Goal: Use online tool/utility: Utilize a website feature to perform a specific function

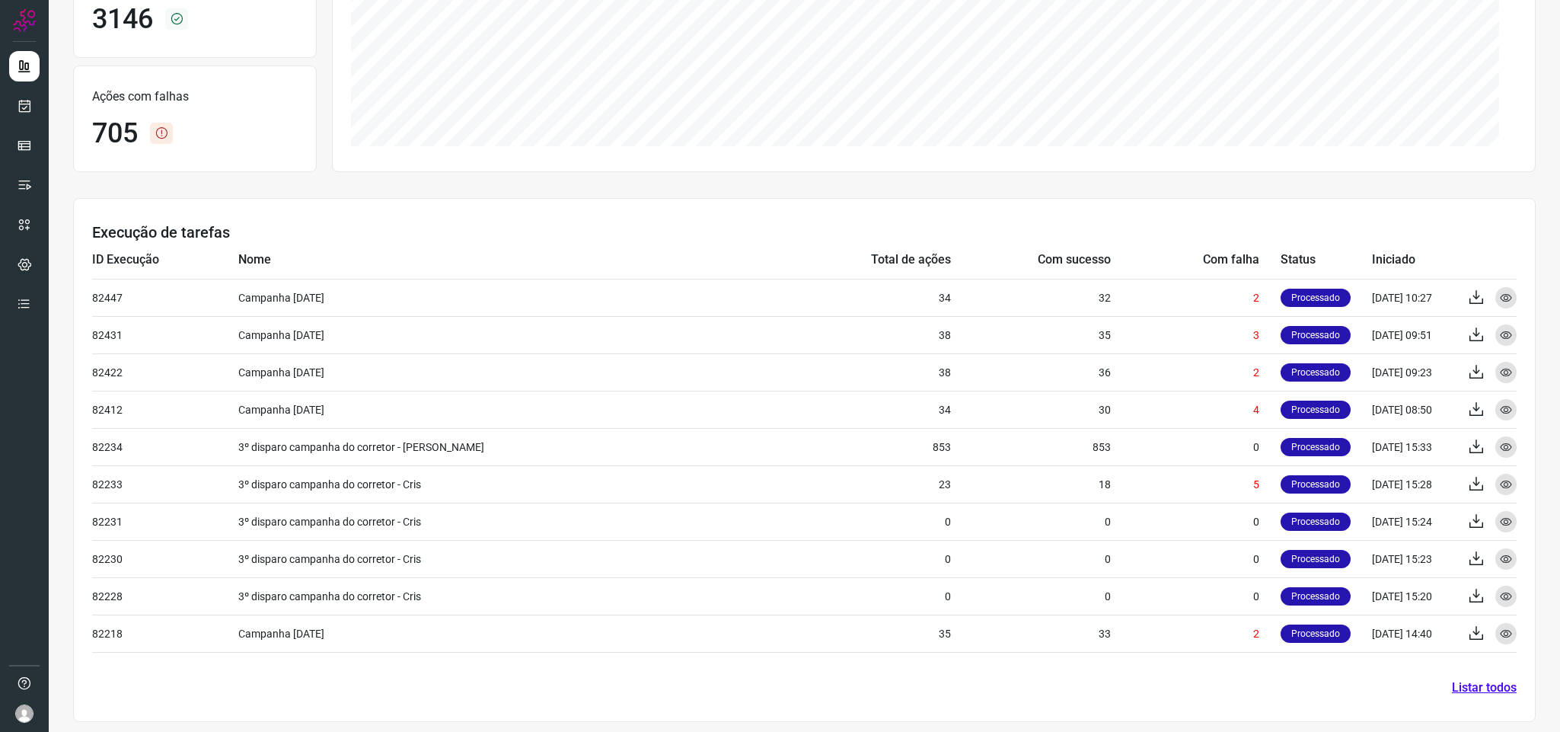
scroll to position [286, 0]
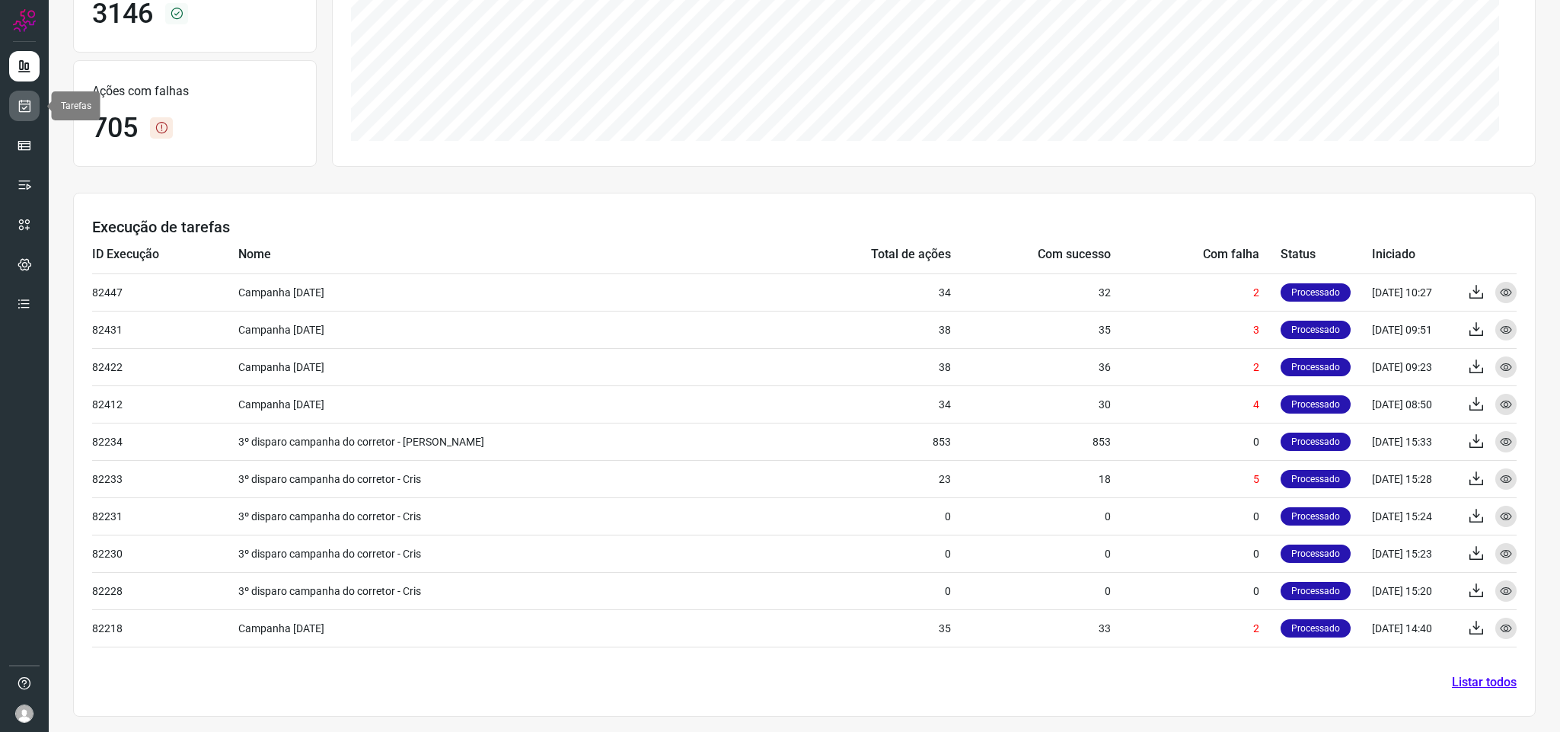
click at [26, 117] on link at bounding box center [24, 106] width 30 height 30
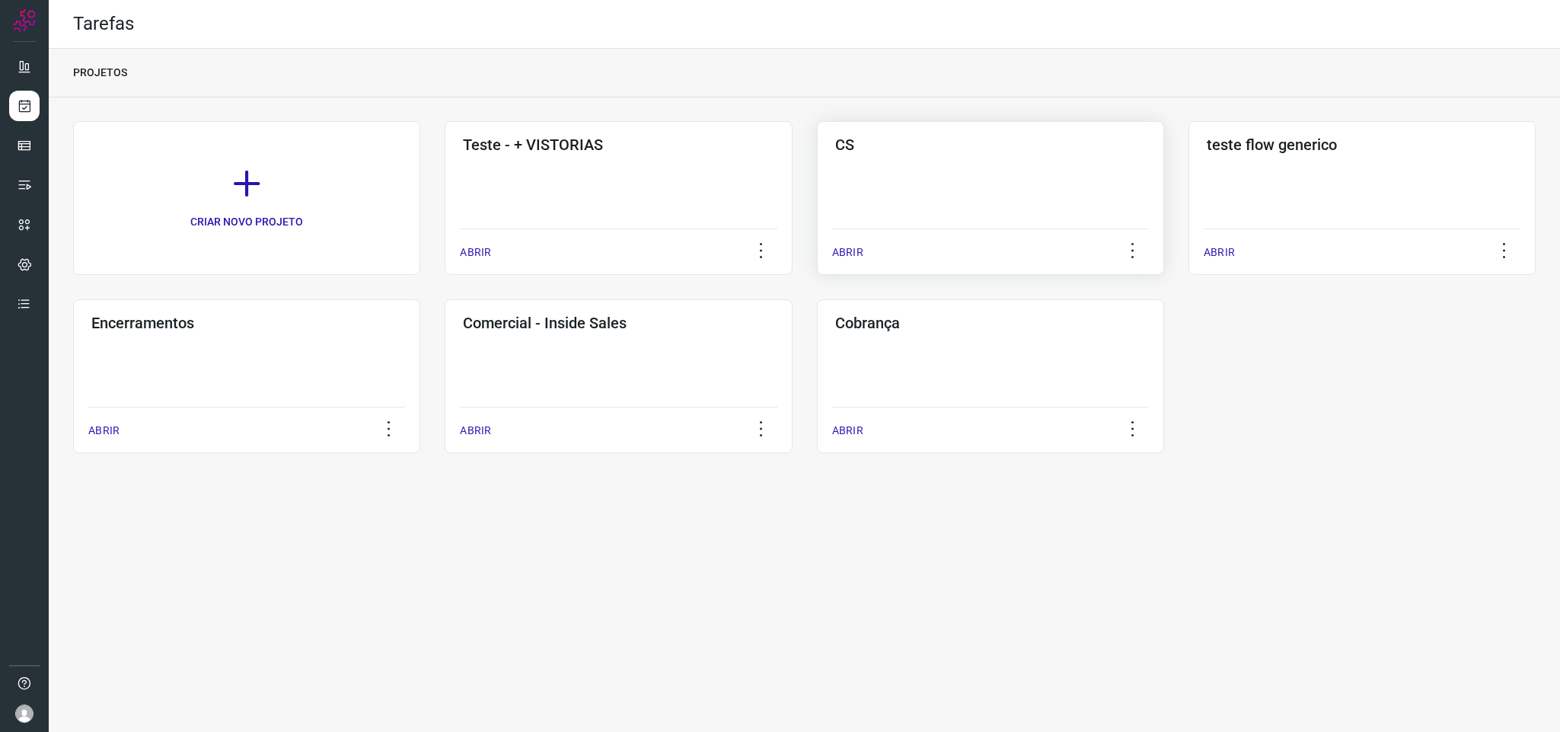
click at [1189, 184] on div "CS ABRIR" at bounding box center [1362, 198] width 347 height 154
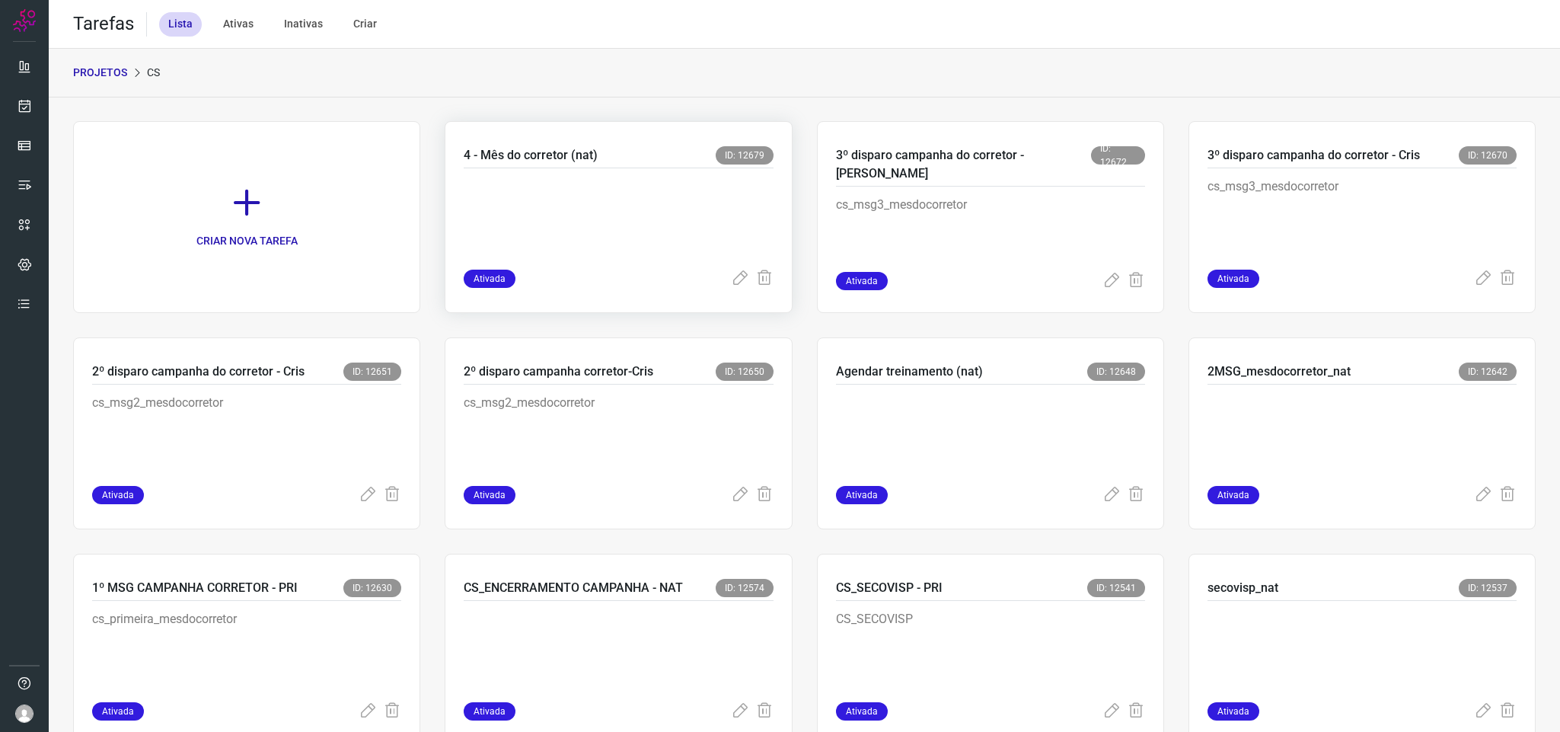
click at [631, 186] on p at bounding box center [578, 215] width 228 height 76
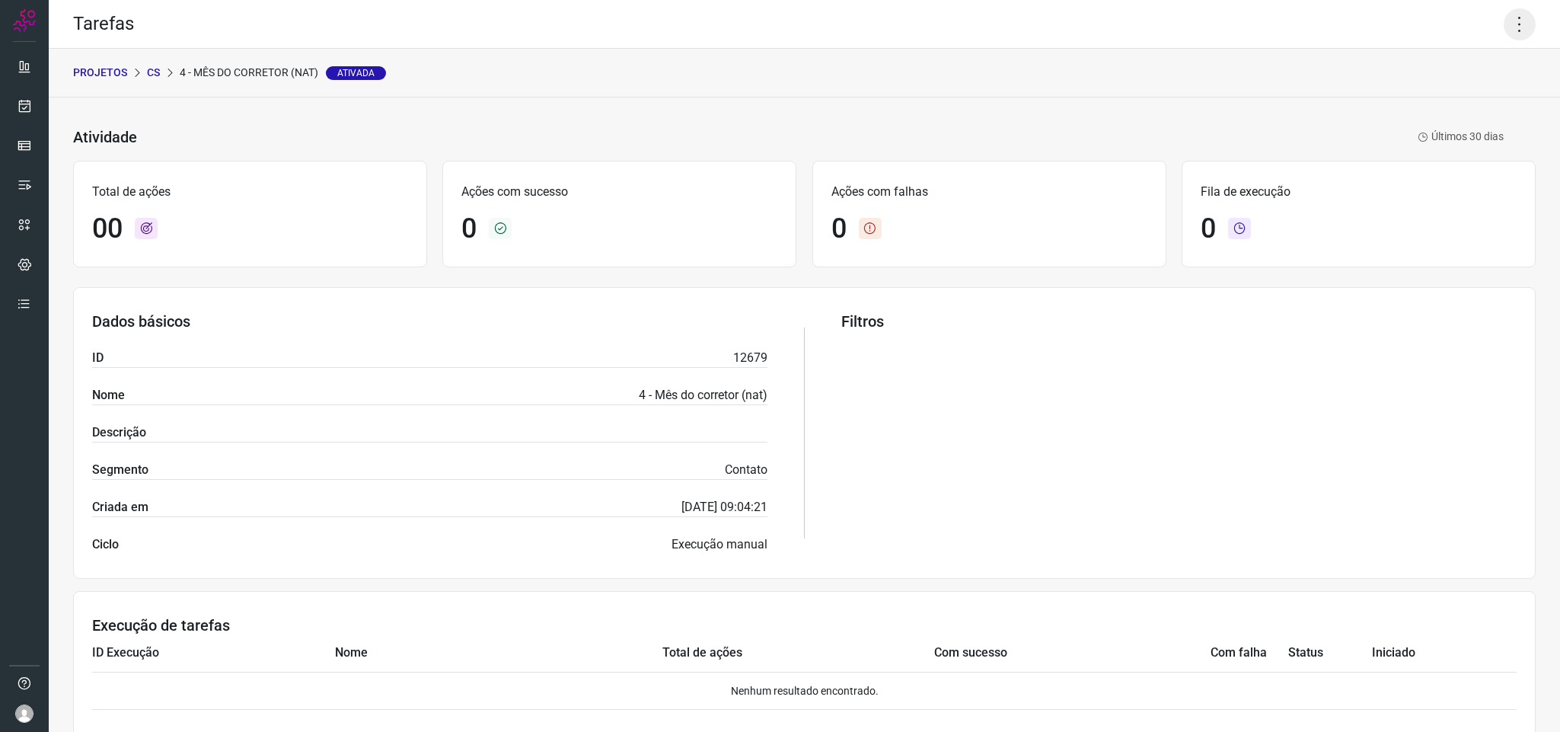
click at [1504, 30] on icon at bounding box center [1520, 24] width 32 height 32
click at [1463, 110] on li "Executar" at bounding box center [1449, 100] width 139 height 24
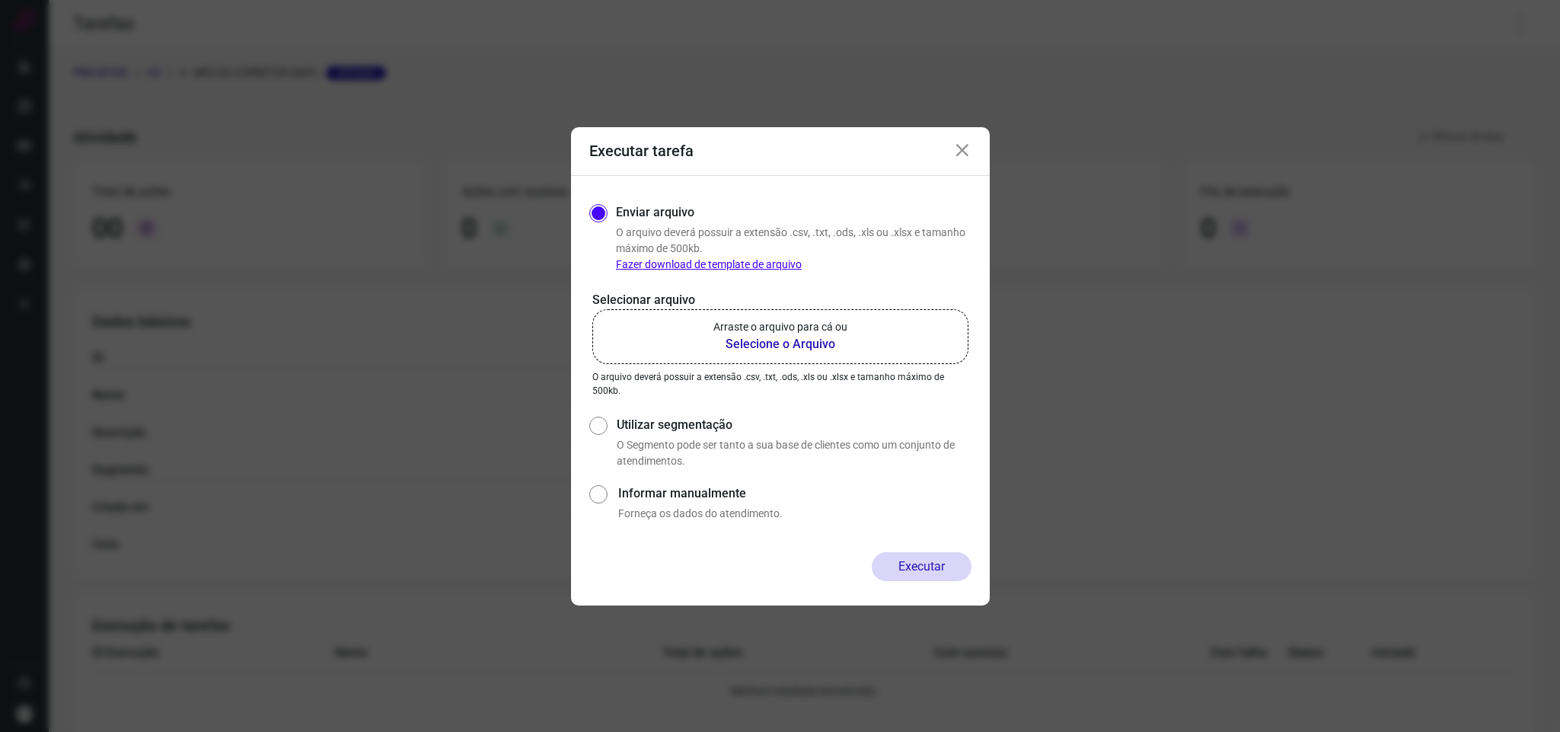
click at [771, 356] on label "Arraste o arquivo para cá ou Selecione o Arquivo" at bounding box center [780, 336] width 376 height 55
click at [0, 0] on input "Arraste o arquivo para cá ou Selecione o Arquivo" at bounding box center [0, 0] width 0 height 0
click at [789, 347] on b "Selecione o Arquivo" at bounding box center [781, 344] width 134 height 18
click at [0, 0] on input "Arraste o arquivo para cá ou Selecione o Arquivo" at bounding box center [0, 0] width 0 height 0
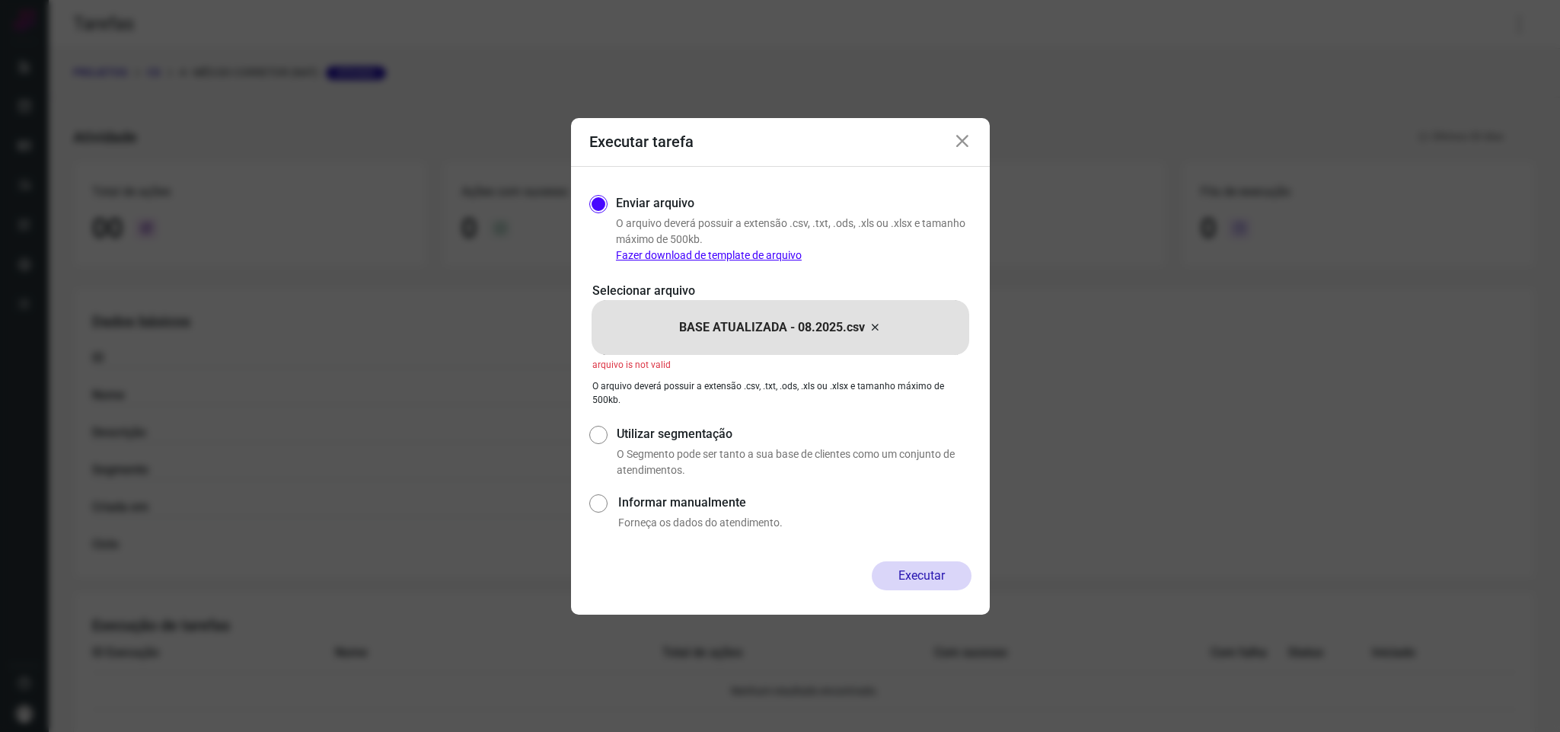
click at [647, 366] on span "arquivo is not valid" at bounding box center [631, 364] width 78 height 11
click at [964, 142] on icon at bounding box center [962, 142] width 18 height 18
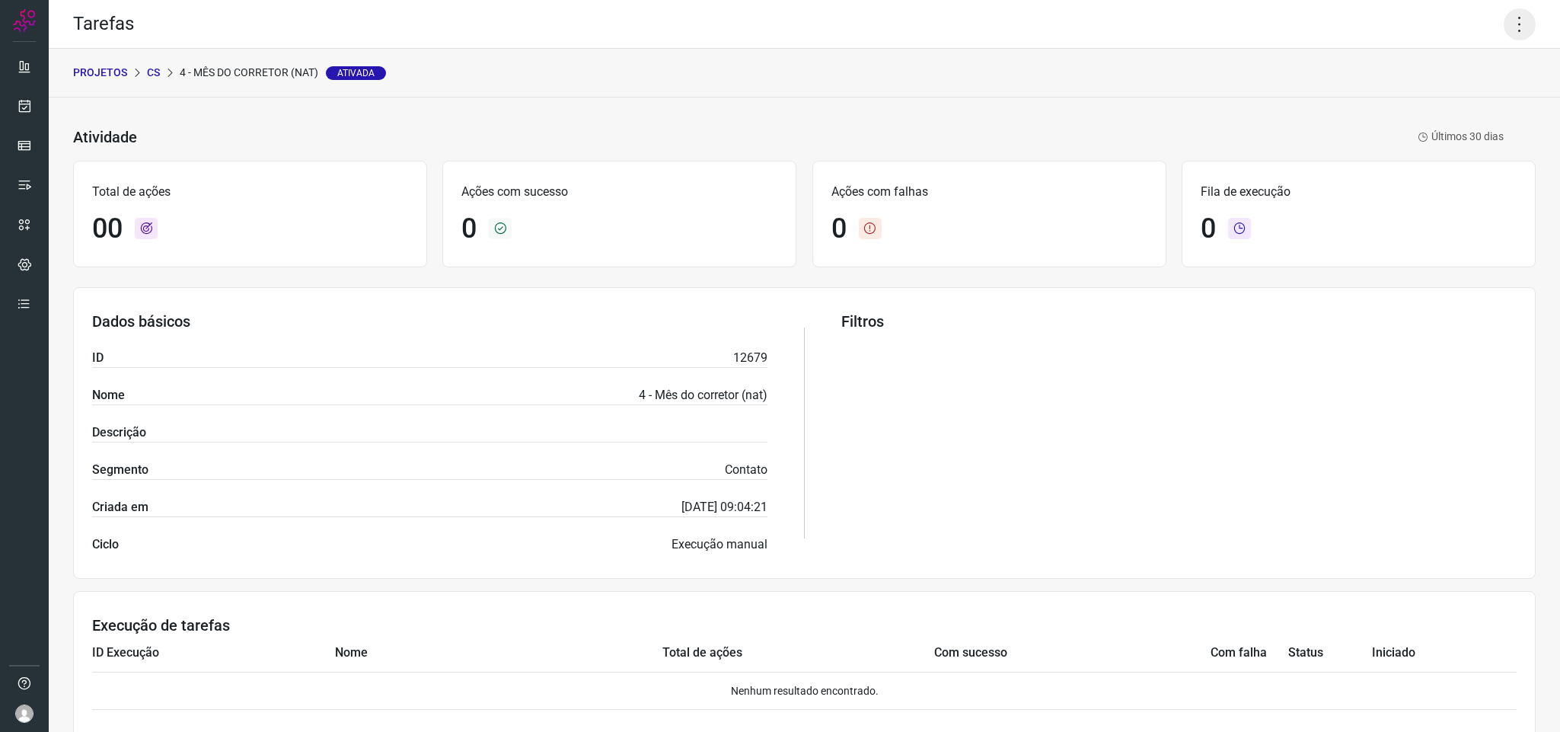
click at [1504, 35] on icon at bounding box center [1520, 24] width 32 height 32
click at [1424, 91] on li "Executar" at bounding box center [1449, 100] width 139 height 24
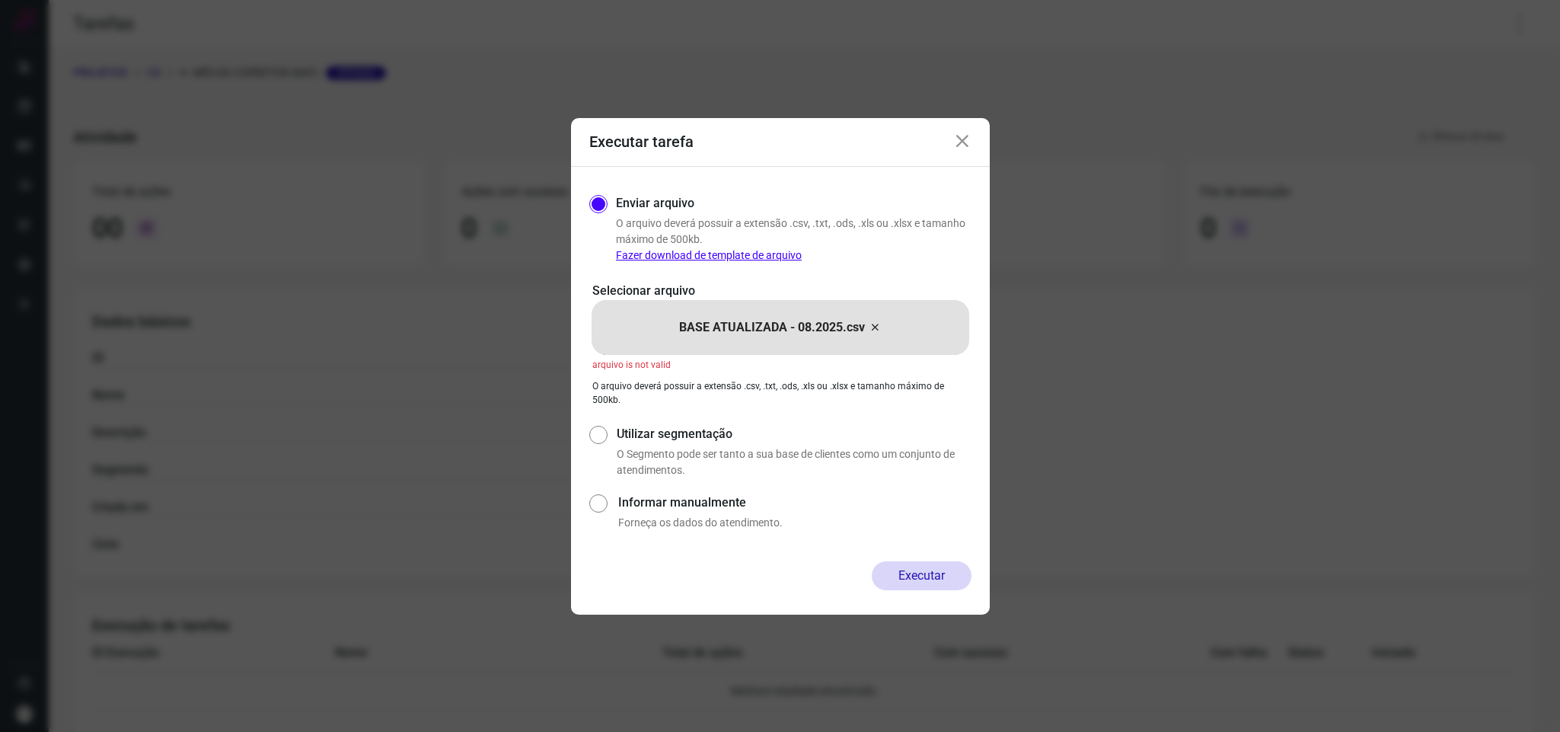
click at [668, 254] on link "Fazer download de template de arquivo" at bounding box center [709, 255] width 186 height 12
click at [717, 315] on div "BASE ATUALIZADA - 08.2025.csv" at bounding box center [781, 327] width 378 height 55
click at [0, 0] on input "BASE ATUALIZADA - 08.2025.csv" at bounding box center [0, 0] width 0 height 0
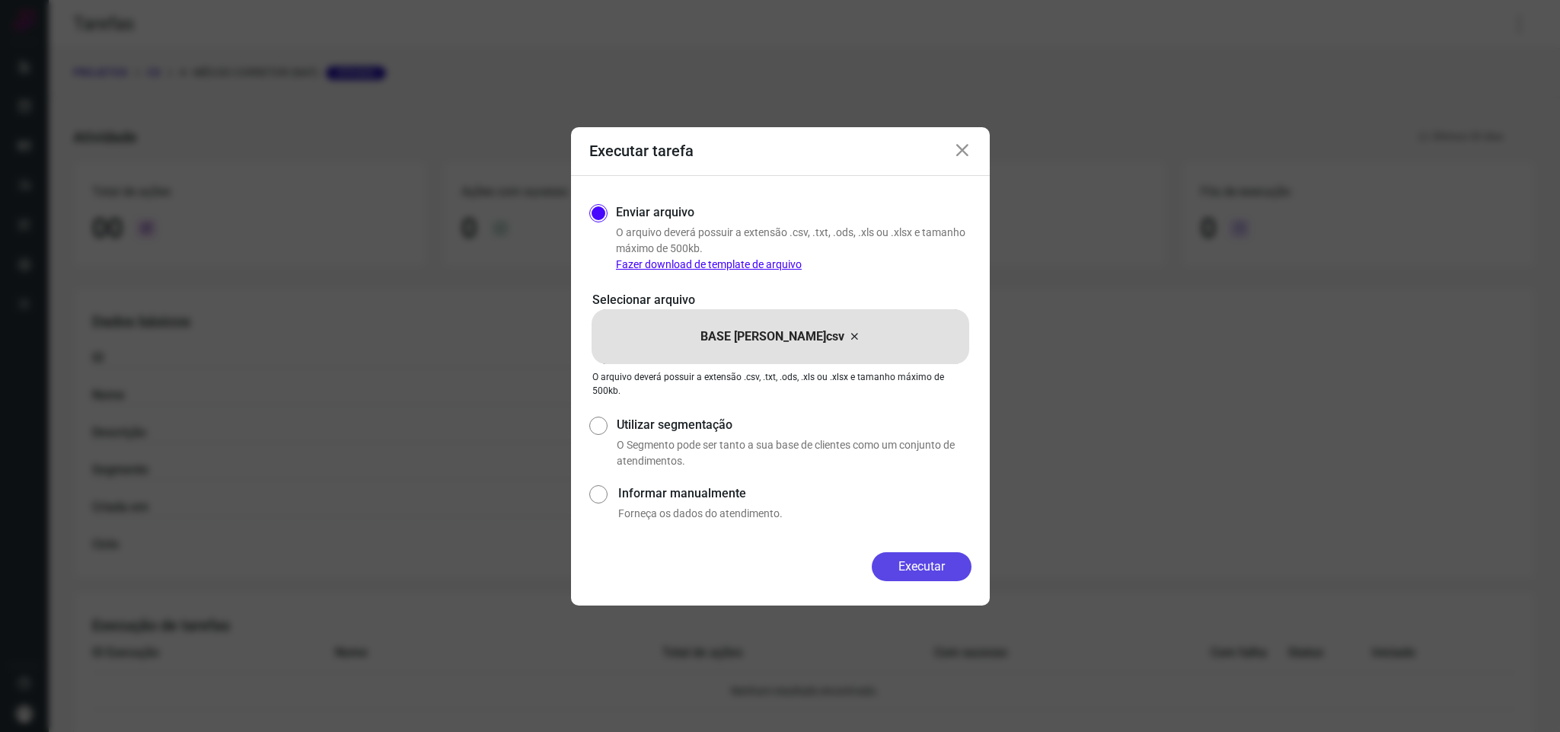
click at [910, 557] on button "Executar" at bounding box center [922, 566] width 100 height 29
